Goal: Task Accomplishment & Management: Use online tool/utility

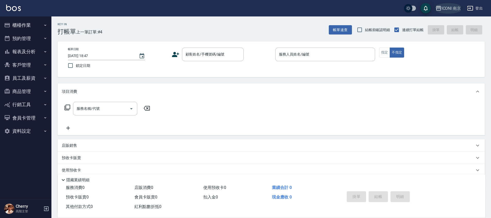
click at [449, 11] on div "ICONI 南京" at bounding box center [451, 8] width 20 height 6
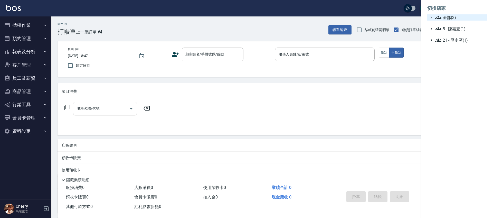
click at [451, 16] on span "全部(3)" at bounding box center [460, 17] width 50 height 6
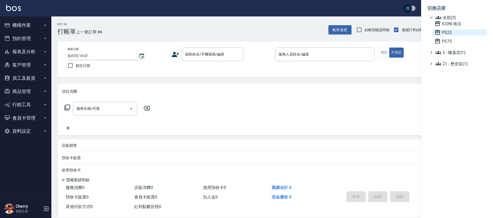
click at [450, 31] on span "PS23" at bounding box center [460, 32] width 50 height 6
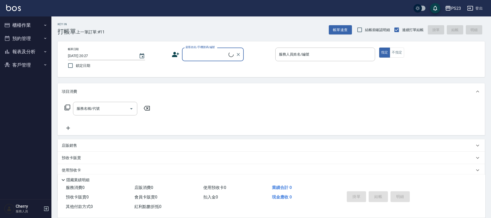
click at [18, 59] on button "客戶管理" at bounding box center [25, 64] width 47 height 13
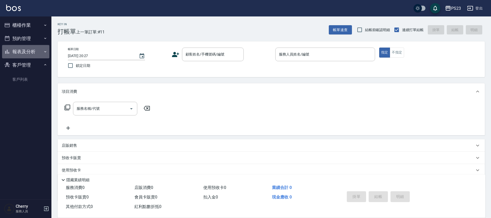
click at [29, 54] on button "報表及分析" at bounding box center [25, 51] width 47 height 13
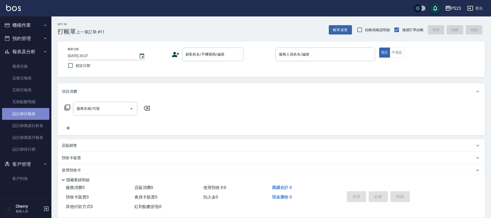
click at [36, 115] on link "設計師日報表" at bounding box center [25, 114] width 47 height 12
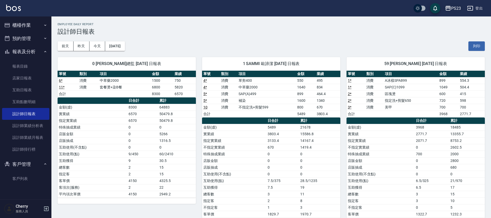
click at [457, 8] on div "PS23" at bounding box center [456, 8] width 10 height 6
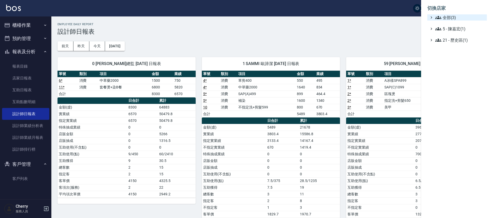
click at [456, 16] on span "全部(3)" at bounding box center [460, 17] width 50 height 6
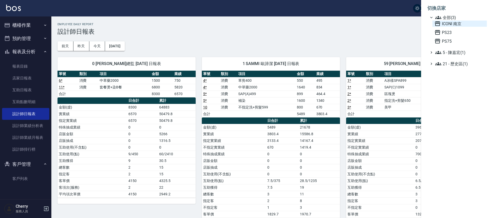
click at [451, 24] on span "ICONI 南京" at bounding box center [460, 24] width 50 height 6
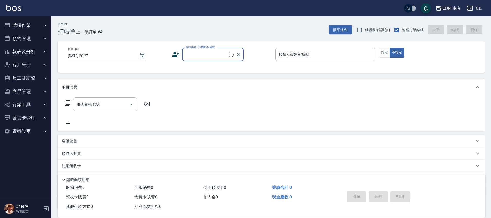
click at [211, 55] on input "顧客姓名/手機號碼/編號" at bounding box center [206, 54] width 44 height 9
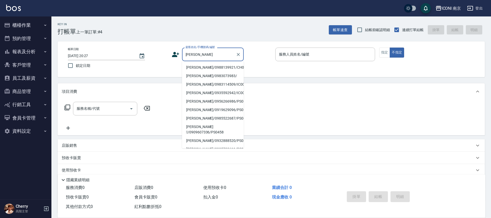
click at [212, 68] on li "盧俞任/0988139921/CH0860125" at bounding box center [213, 67] width 62 height 8
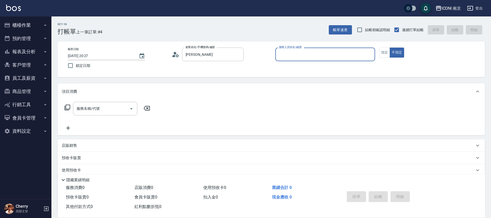
type input "盧俞任/0988139921/CH0860125"
type input "Cherry-6"
click at [383, 53] on button "指定" at bounding box center [384, 53] width 11 height 10
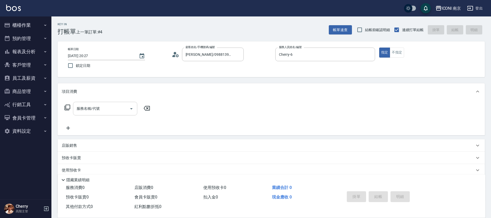
click at [109, 113] on div "服務名稱/代號" at bounding box center [105, 109] width 64 height 14
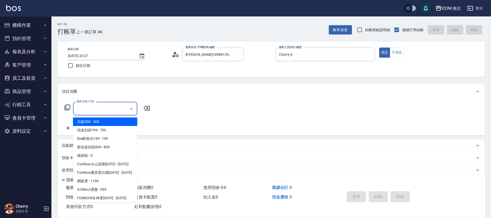
click at [70, 106] on icon at bounding box center [67, 108] width 6 height 6
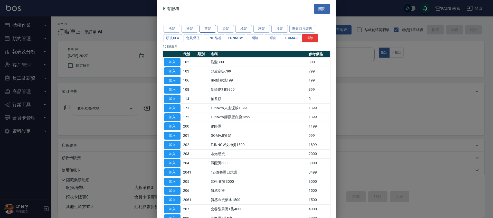
click at [205, 27] on button "剪髮" at bounding box center [208, 29] width 16 height 8
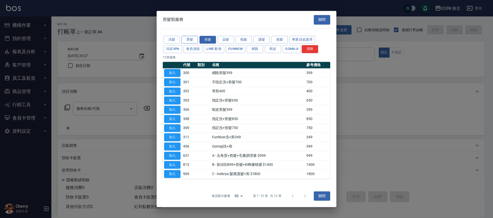
click at [190, 37] on button "燙髮" at bounding box center [190, 40] width 16 height 8
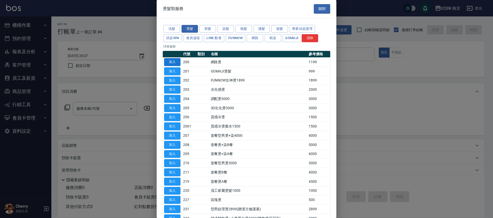
click at [173, 64] on button "加入" at bounding box center [172, 62] width 16 height 8
type input "網路燙(200)"
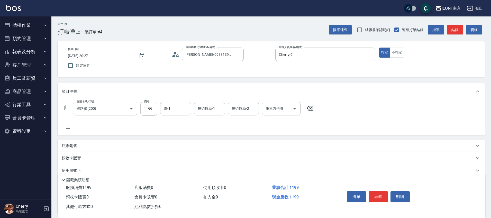
click at [145, 111] on input "1199" at bounding box center [148, 109] width 17 height 14
type input "1299"
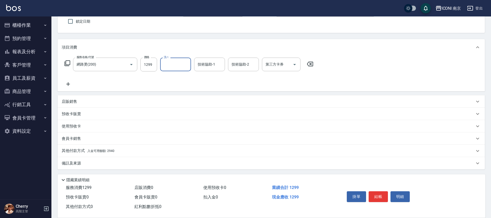
scroll to position [45, 0]
click at [308, 64] on icon at bounding box center [309, 63] width 13 height 6
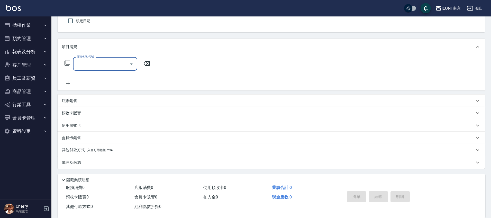
scroll to position [45, 0]
click at [67, 62] on icon at bounding box center [67, 63] width 6 height 6
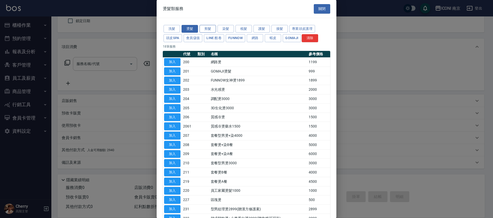
click at [206, 29] on button "剪髮" at bounding box center [208, 29] width 16 height 8
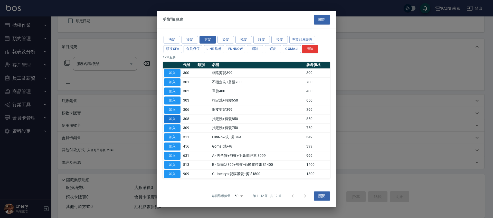
click at [170, 120] on button "加入" at bounding box center [172, 119] width 16 height 8
type input "指定洗+剪髮850(308)"
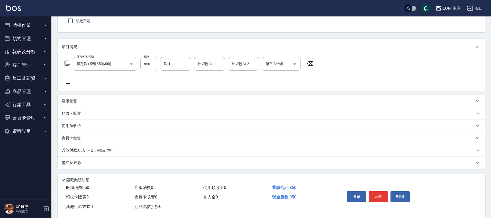
click at [148, 64] on input "850" at bounding box center [148, 64] width 17 height 14
type input "900"
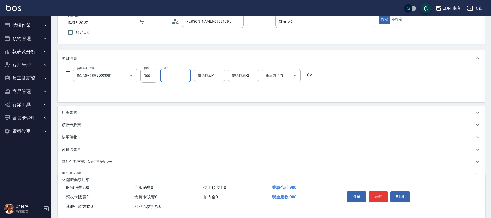
scroll to position [45, 0]
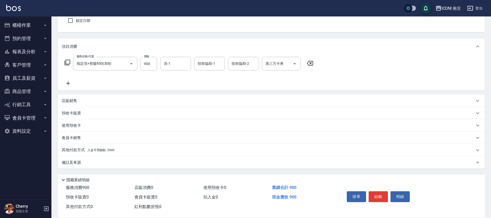
click at [95, 155] on div "其他付款方式 入金可用餘額: 2940" at bounding box center [271, 150] width 427 height 12
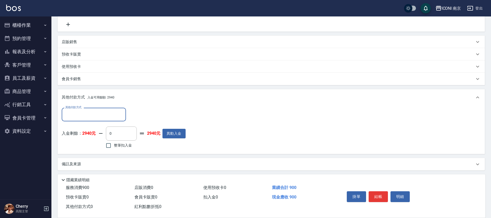
scroll to position [106, 0]
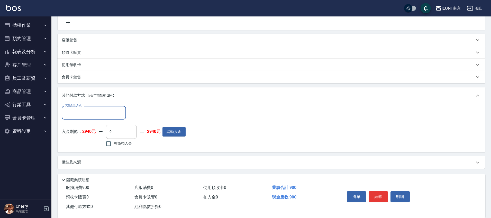
click at [117, 141] on span "整筆扣入金" at bounding box center [123, 143] width 18 height 5
click at [114, 141] on input "整筆扣入金" at bounding box center [108, 143] width 11 height 11
checkbox input "true"
type input "900"
click at [126, 166] on div "備註及來源" at bounding box center [271, 162] width 427 height 12
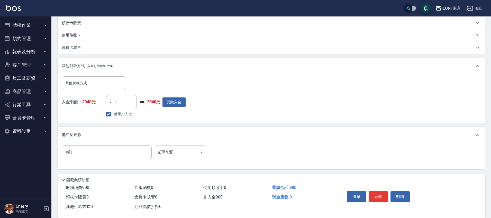
scroll to position [136, 0]
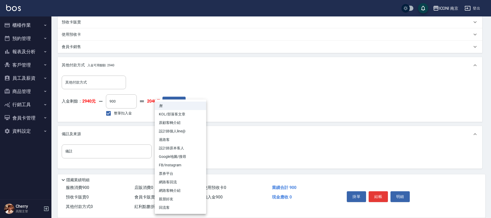
click at [192, 150] on body "ICONI 南京 登出 櫃檯作業 打帳單 帳單列表 掛單列表 座位開單 營業儀表板 現金收支登錄 高階收支登錄 材料自購登錄 每日結帳 排班表 現場電腦打卡 …" at bounding box center [245, 41] width 491 height 354
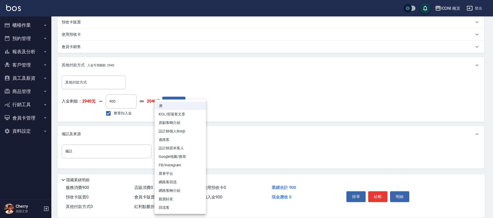
click at [189, 148] on li "設計師原本客人" at bounding box center [180, 148] width 51 height 8
type input "設計師原本客人"
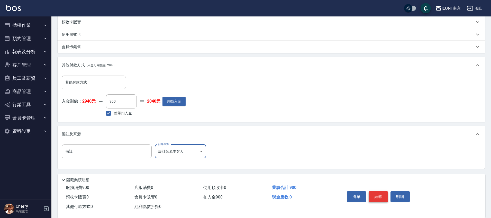
click at [385, 191] on button "結帳" at bounding box center [377, 196] width 19 height 11
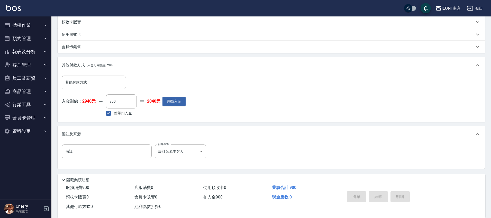
type input "2025/10/08 20:28"
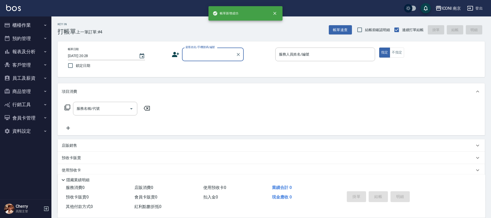
scroll to position [0, 0]
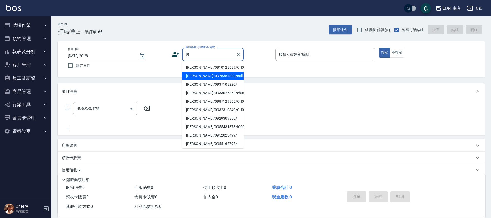
click at [216, 80] on li "陳秀雯/0978387822/null" at bounding box center [213, 76] width 62 height 8
type input "陳秀雯/0978387822/null"
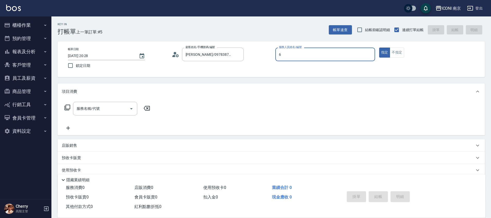
type input "6"
type button "true"
type input "Cherry-6"
click at [67, 106] on icon at bounding box center [67, 107] width 6 height 6
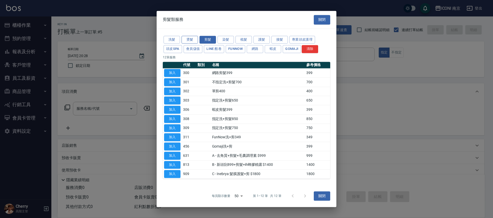
click at [186, 39] on button "燙髮" at bounding box center [190, 40] width 16 height 8
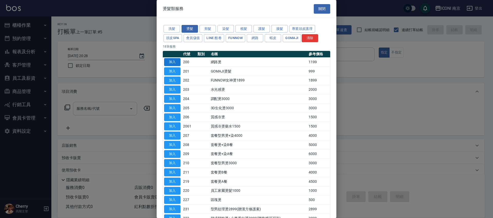
click at [177, 62] on button "加入" at bounding box center [172, 62] width 16 height 8
type input "網路燙(200)"
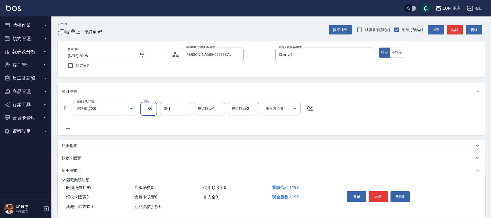
click at [148, 110] on input "1199" at bounding box center [148, 109] width 17 height 14
type input "1299"
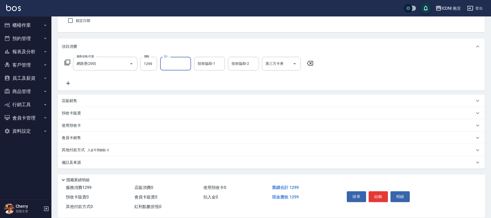
click at [99, 163] on div "備註及來源" at bounding box center [268, 162] width 413 height 5
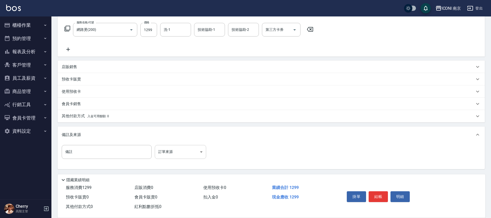
click at [183, 153] on body "ICONI 南京 登出 櫃檯作業 打帳單 帳單列表 掛單列表 座位開單 營業儀表板 現金收支登錄 高階收支登錄 材料自購登錄 每日結帳 排班表 現場電腦打卡 …" at bounding box center [245, 69] width 491 height 297
click at [180, 153] on body "ICONI 南京 登出 櫃檯作業 打帳單 帳單列表 掛單列表 座位開單 營業儀表板 現金收支登錄 高階收支登錄 材料自購登錄 每日結帳 排班表 現場電腦打卡 …" at bounding box center [245, 69] width 491 height 297
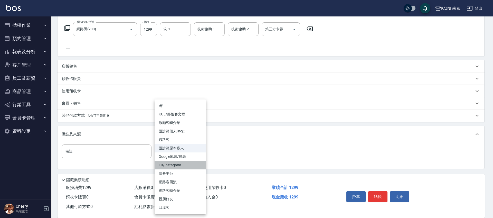
click at [179, 167] on li "FB/Instagram" at bounding box center [180, 165] width 51 height 8
type input "FB/Instagram"
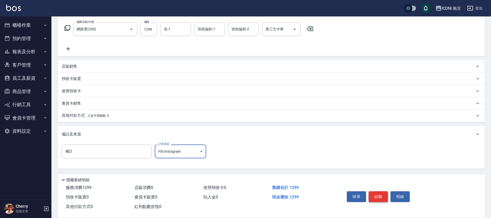
click at [376, 192] on button "結帳" at bounding box center [377, 196] width 19 height 11
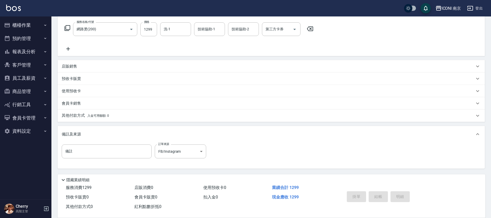
type input "2025/10/08 20:29"
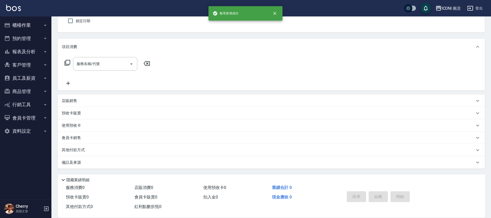
scroll to position [0, 0]
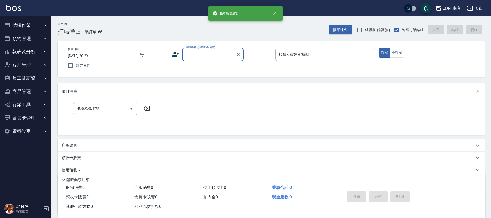
click at [31, 51] on button "報表及分析" at bounding box center [25, 51] width 47 height 13
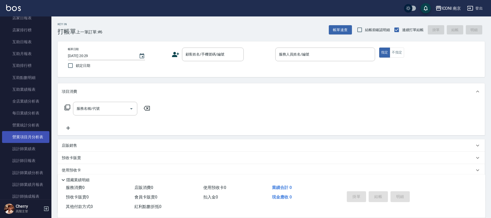
scroll to position [96, 0]
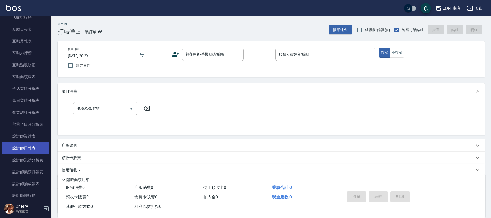
click at [36, 145] on link "設計師日報表" at bounding box center [25, 148] width 47 height 12
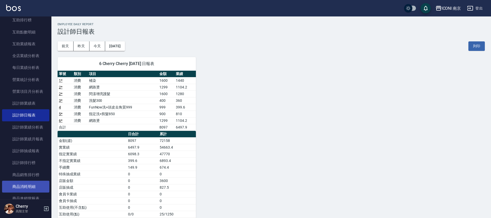
scroll to position [128, 0]
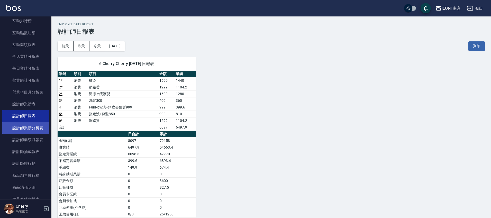
click at [38, 130] on link "設計師業績分析表" at bounding box center [25, 128] width 47 height 12
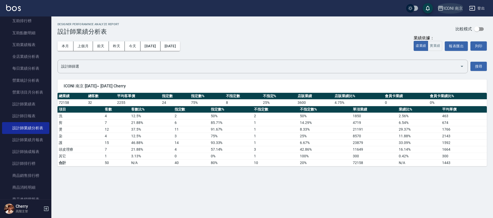
click at [455, 8] on div "ICONI 南京" at bounding box center [454, 8] width 20 height 6
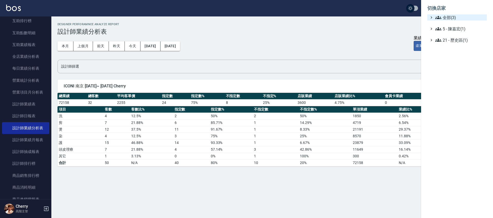
click at [448, 15] on span "全部(3)" at bounding box center [460, 17] width 50 height 6
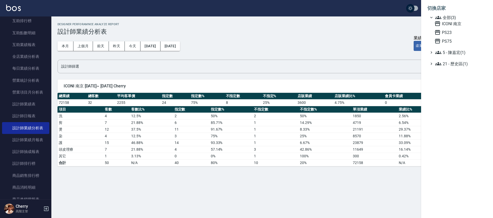
click at [392, 36] on div at bounding box center [246, 109] width 493 height 218
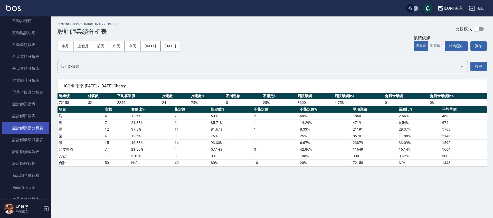
click at [29, 126] on link "設計師業績分析表" at bounding box center [25, 128] width 47 height 12
click at [23, 114] on link "設計師日報表" at bounding box center [25, 116] width 47 height 12
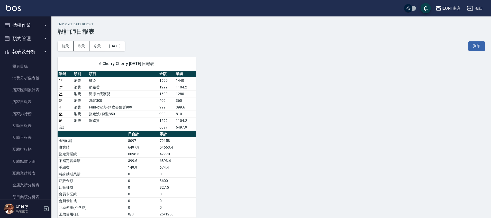
click at [21, 25] on button "櫃檯作業" at bounding box center [25, 24] width 47 height 13
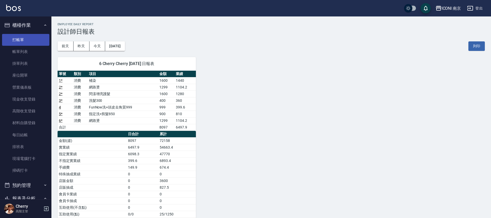
click at [23, 41] on link "打帳單" at bounding box center [25, 40] width 47 height 12
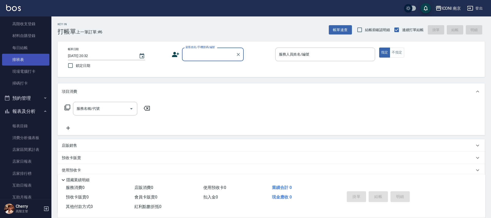
scroll to position [96, 0]
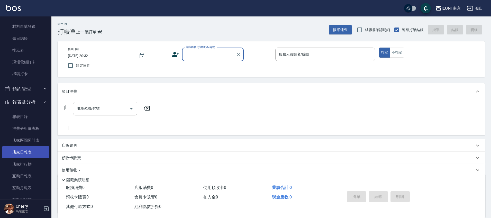
click at [22, 152] on link "店家日報表" at bounding box center [25, 152] width 47 height 12
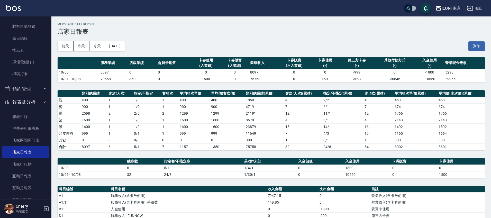
click at [197, 36] on div "前天 昨天 今天 2025/10/08 列印" at bounding box center [271, 46] width 427 height 22
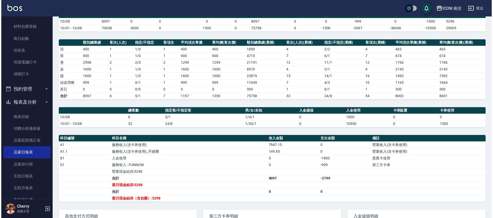
scroll to position [32, 0]
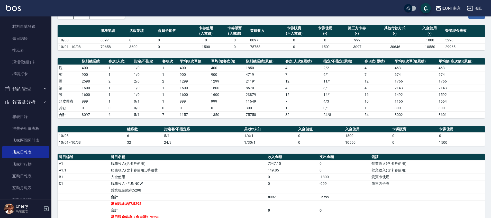
click at [453, 2] on div "ICONI 南京 登出" at bounding box center [245, 8] width 491 height 16
click at [451, 7] on div "ICONI 南京" at bounding box center [451, 8] width 20 height 6
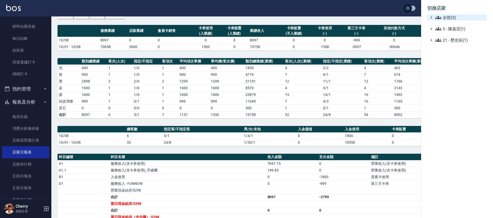
click at [448, 16] on span "全部(3)" at bounding box center [460, 17] width 50 height 6
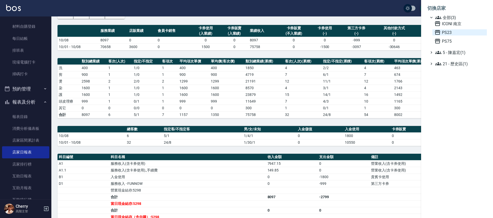
click at [450, 33] on span "PS23" at bounding box center [460, 32] width 50 height 6
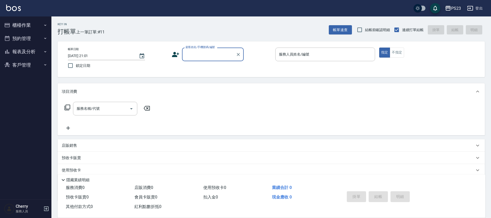
click at [454, 8] on div "PS23" at bounding box center [456, 8] width 10 height 6
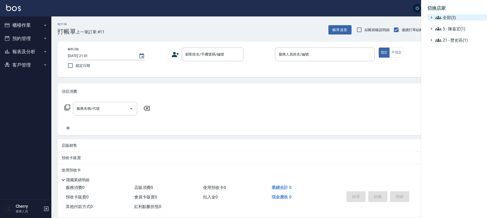
click at [454, 16] on span "全部(3)" at bounding box center [460, 17] width 50 height 6
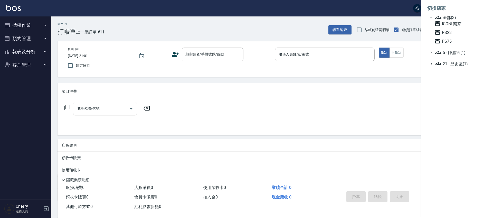
click at [17, 23] on div at bounding box center [246, 109] width 493 height 218
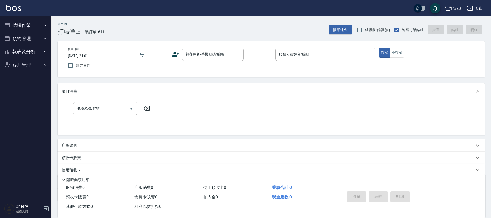
click at [18, 27] on button "櫃檯作業" at bounding box center [25, 24] width 47 height 13
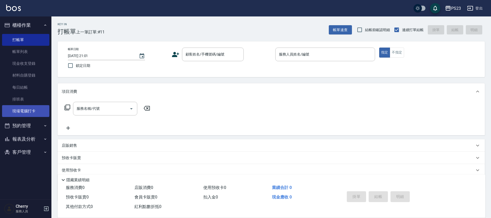
click at [27, 109] on link "現場電腦打卡" at bounding box center [25, 111] width 47 height 12
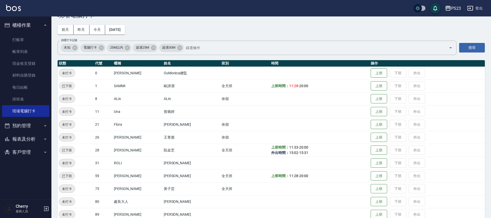
scroll to position [26, 0]
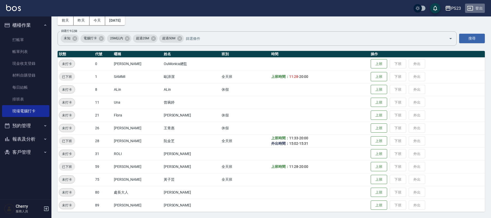
click at [473, 8] on icon "button" at bounding box center [470, 8] width 6 height 6
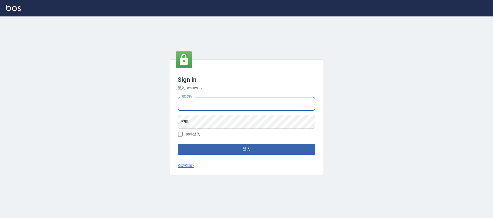
click at [215, 102] on input "電話號碼" at bounding box center [247, 104] width 138 height 14
type input "0981921116"
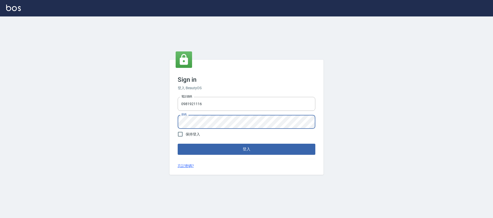
click at [178, 144] on button "登入" at bounding box center [247, 149] width 138 height 11
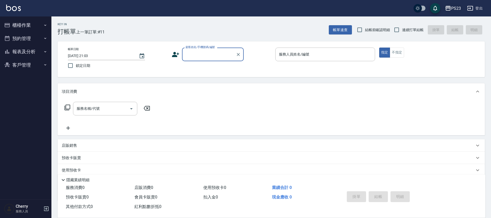
click at [454, 7] on div "PS23" at bounding box center [456, 8] width 10 height 6
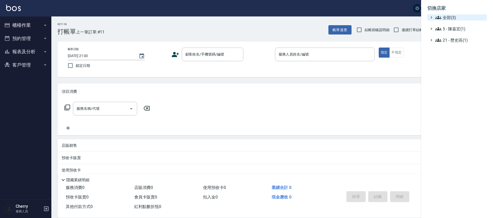
click at [452, 16] on span "全部(3)" at bounding box center [460, 17] width 50 height 6
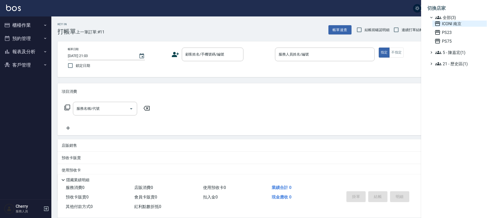
click at [450, 24] on span "ICONI 南京" at bounding box center [460, 24] width 50 height 6
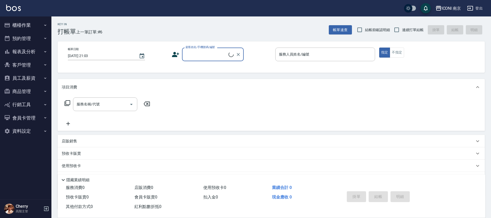
click at [29, 34] on button "預約管理" at bounding box center [25, 38] width 47 height 13
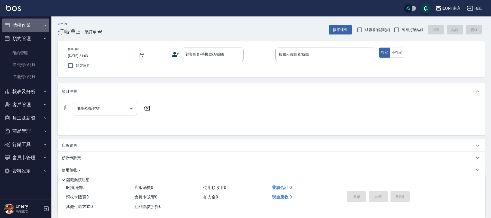
click at [30, 24] on button "櫃檯作業" at bounding box center [25, 24] width 47 height 13
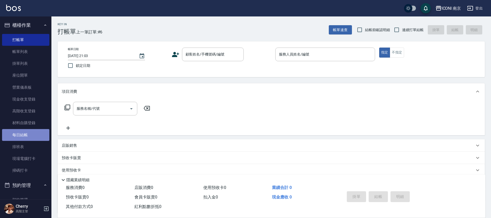
click at [30, 134] on link "每日結帳" at bounding box center [25, 135] width 47 height 12
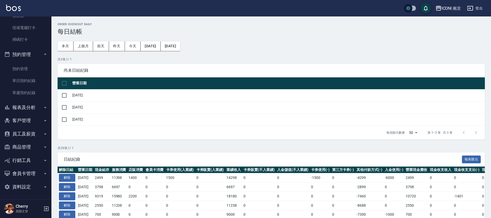
scroll to position [131, 0]
click at [26, 108] on button "報表及分析" at bounding box center [25, 106] width 47 height 13
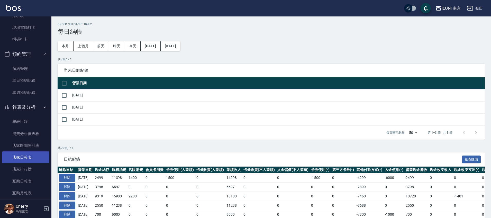
click at [27, 159] on link "店家日報表" at bounding box center [25, 157] width 47 height 12
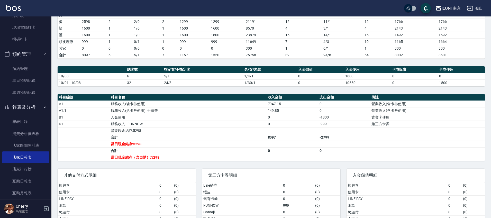
scroll to position [96, 0]
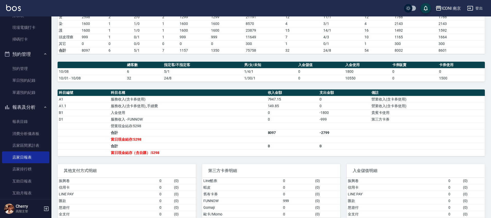
click at [252, 127] on td "營業現金結存:5298" at bounding box center [187, 126] width 157 height 7
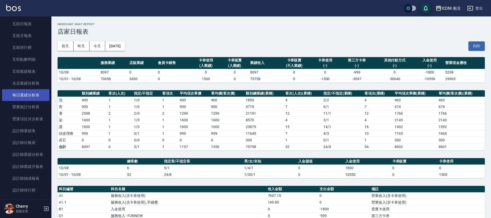
scroll to position [292, 0]
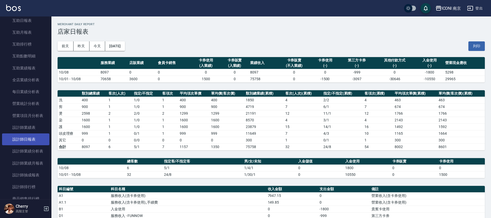
click at [27, 141] on link "設計師日報表" at bounding box center [25, 139] width 47 height 12
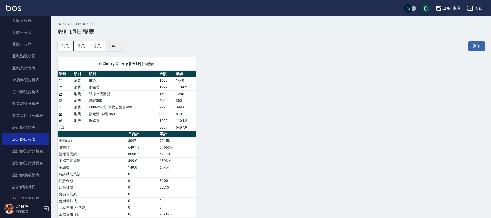
click at [124, 43] on button "[DATE]" at bounding box center [115, 46] width 20 height 10
click at [105, 45] on button "[DATE]" at bounding box center [115, 46] width 20 height 10
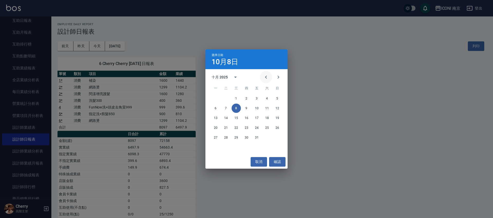
click at [265, 79] on icon "Previous month" at bounding box center [266, 77] width 6 height 6
click at [216, 106] on button "8" at bounding box center [215, 108] width 9 height 9
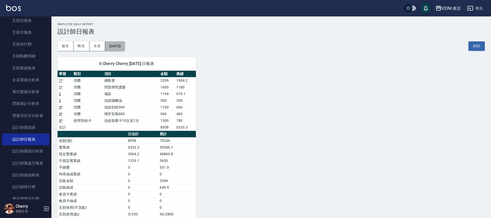
click at [123, 49] on button "[DATE]" at bounding box center [115, 46] width 20 height 10
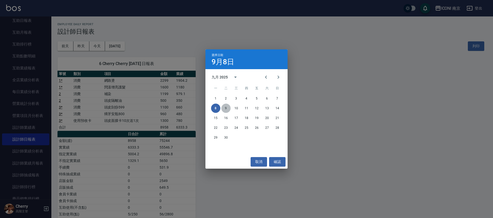
click at [226, 108] on button "9" at bounding box center [225, 108] width 9 height 9
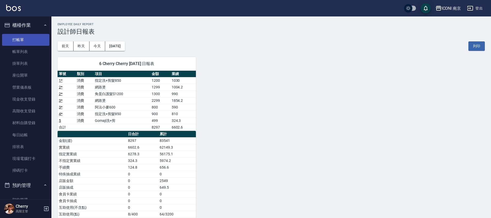
click at [21, 42] on link "打帳單" at bounding box center [25, 40] width 47 height 12
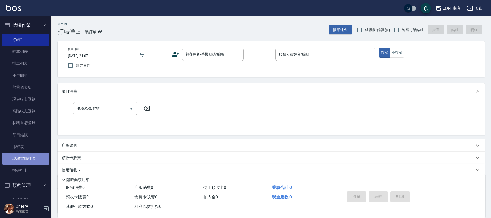
click at [26, 159] on link "現場電腦打卡" at bounding box center [25, 159] width 47 height 12
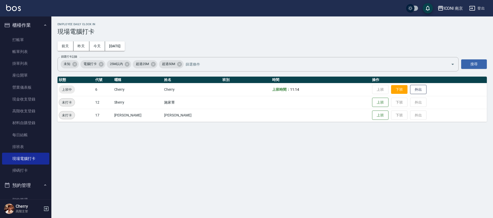
click at [394, 91] on button "下班" at bounding box center [399, 89] width 16 height 9
